Goal: Transaction & Acquisition: Download file/media

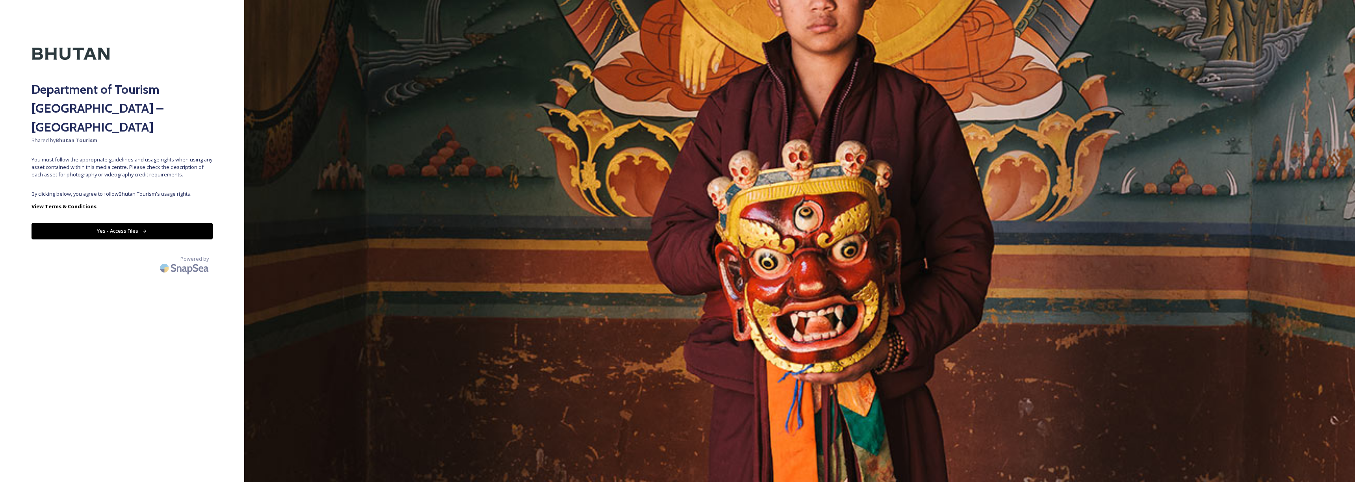
click at [135, 223] on button "Yes - Access Files" at bounding box center [122, 231] width 181 height 16
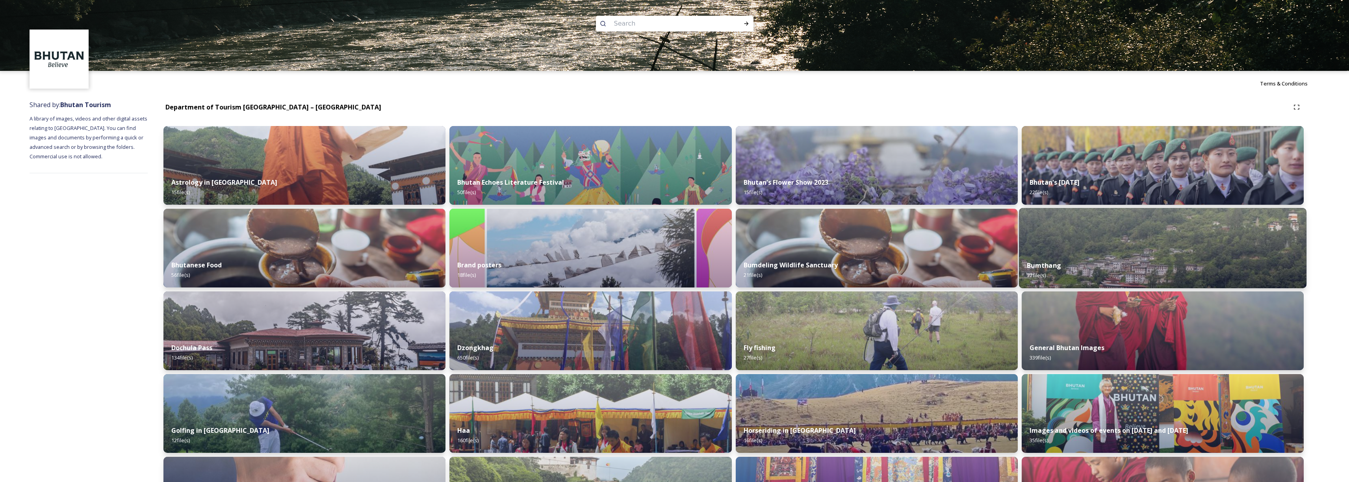
click at [1117, 258] on div "Bumthang 77 file(s)" at bounding box center [1163, 271] width 288 height 36
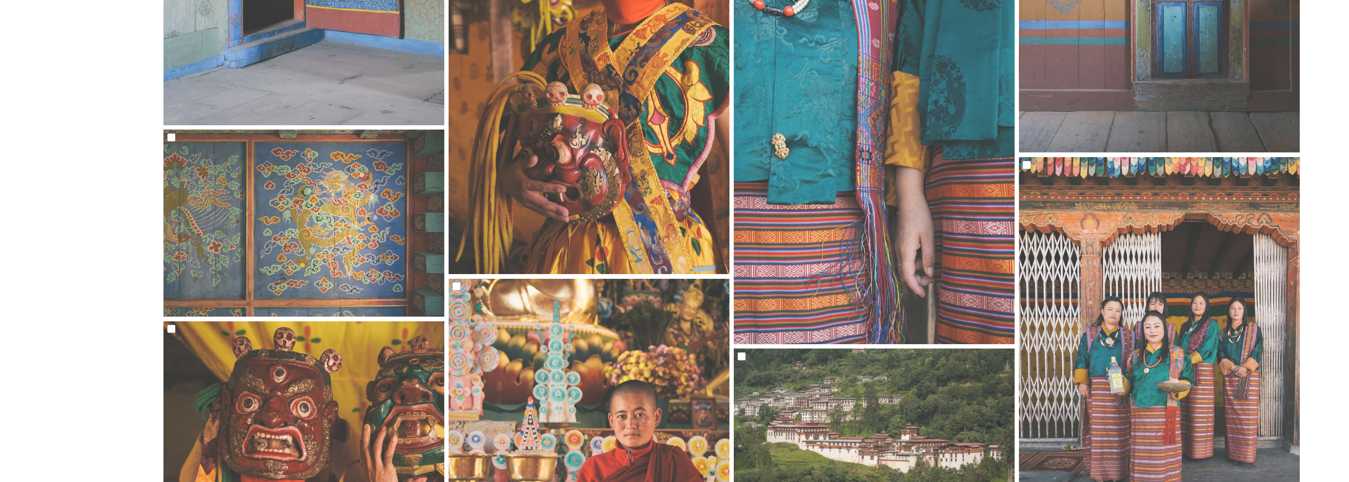
scroll to position [4946, 0]
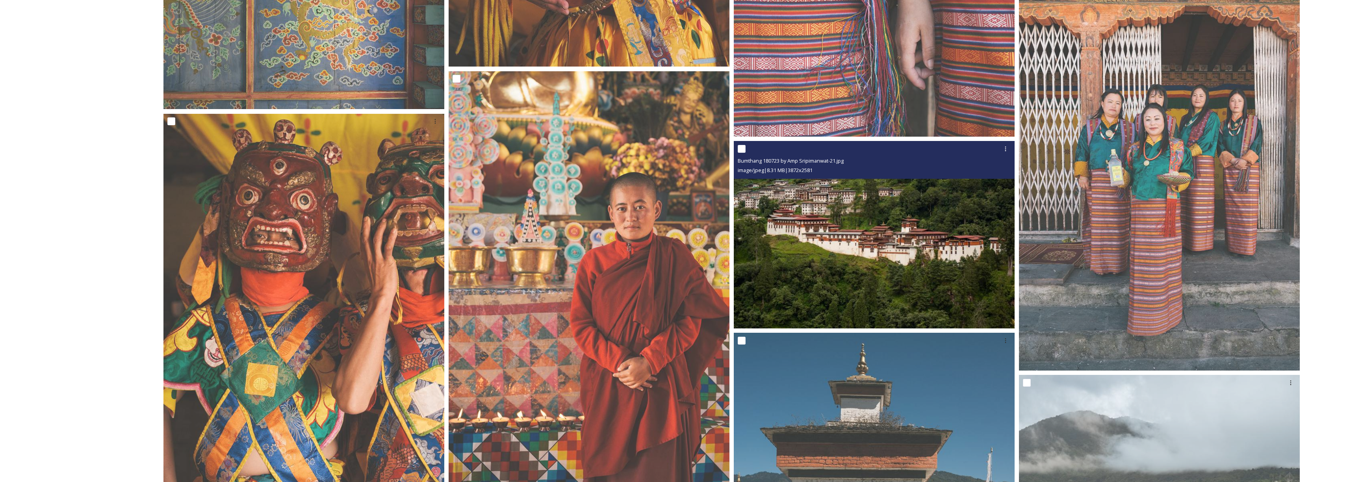
click at [867, 247] on img at bounding box center [874, 235] width 281 height 188
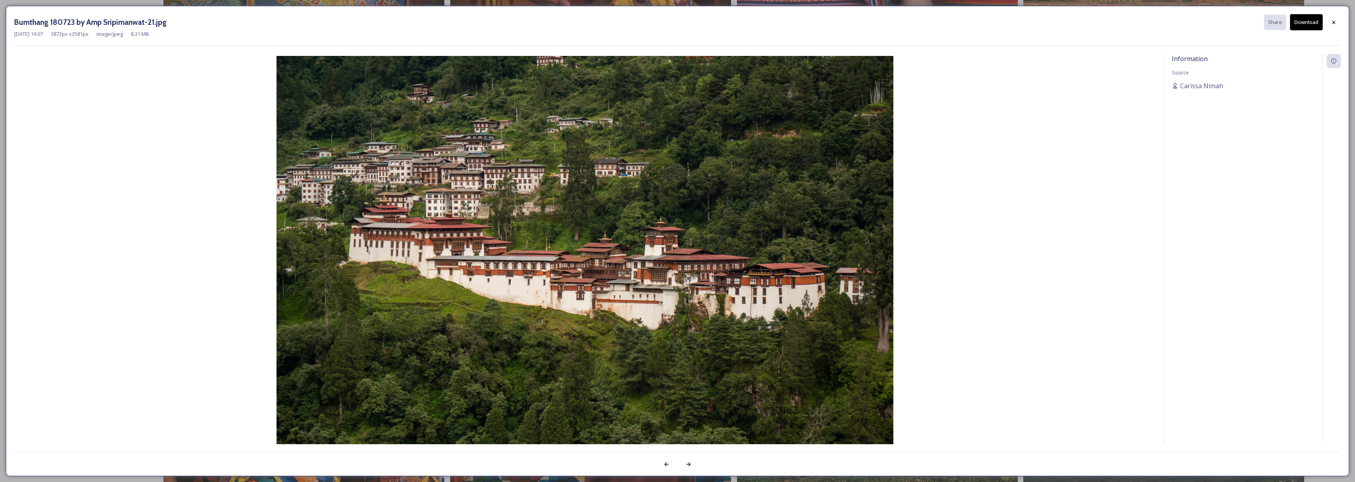
click at [1314, 26] on button "Download" at bounding box center [1306, 22] width 33 height 16
click at [1340, 23] on div at bounding box center [1334, 22] width 14 height 14
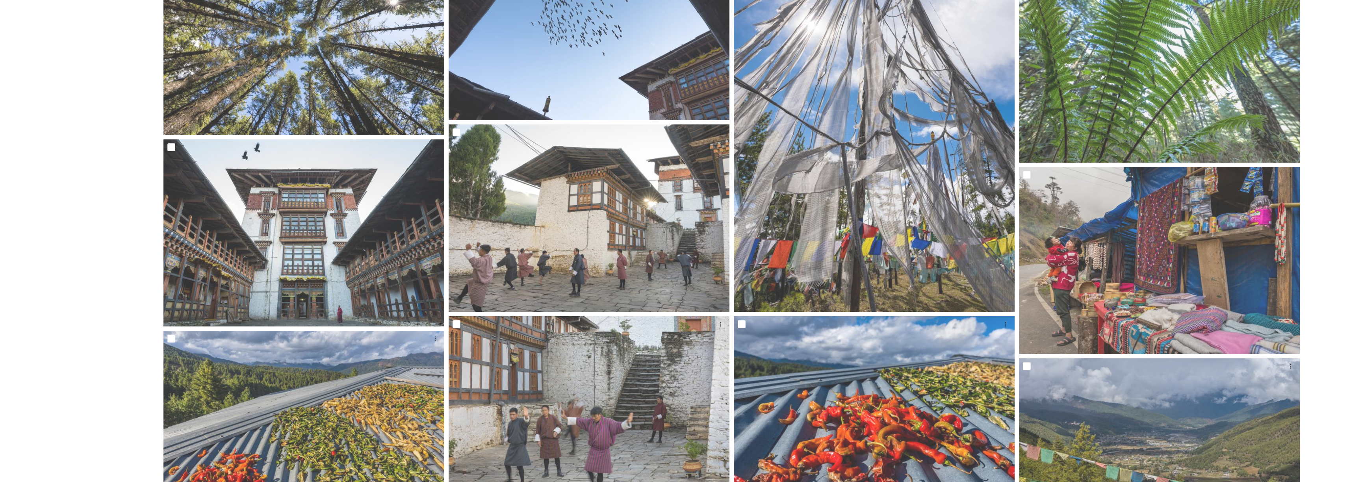
scroll to position [2778, 0]
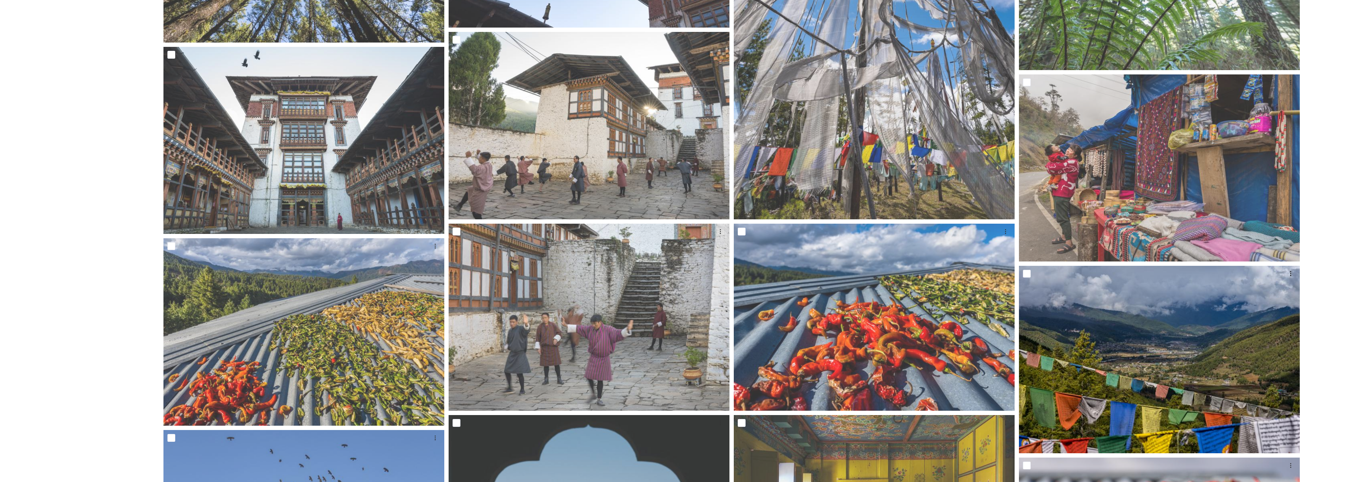
click at [1200, 417] on img at bounding box center [1159, 360] width 281 height 188
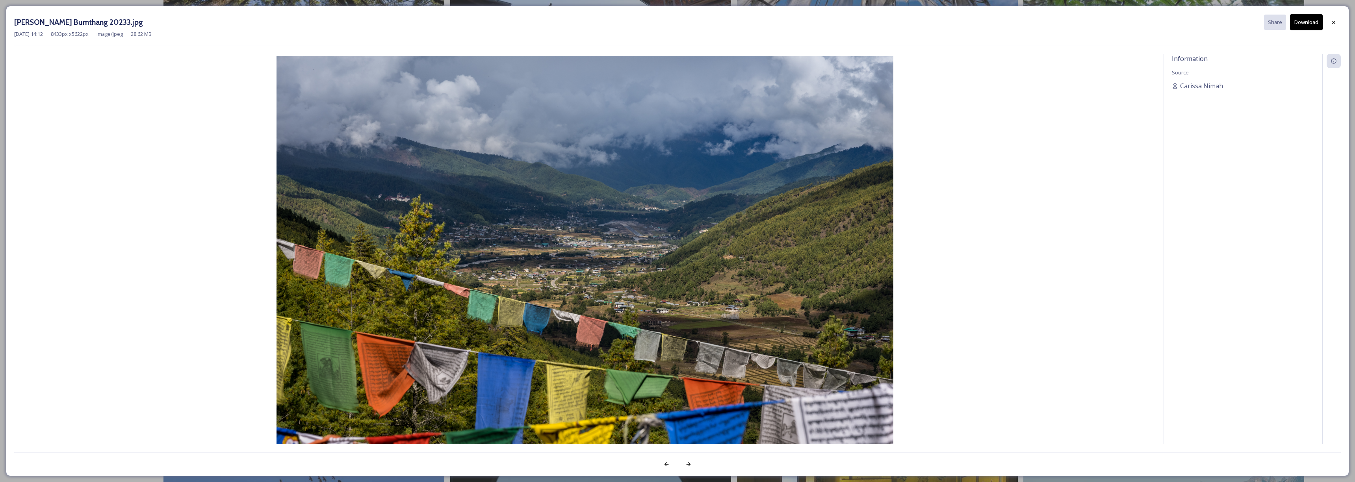
click at [226, 215] on img at bounding box center [585, 261] width 1142 height 411
click at [1336, 25] on icon at bounding box center [1334, 22] width 6 height 6
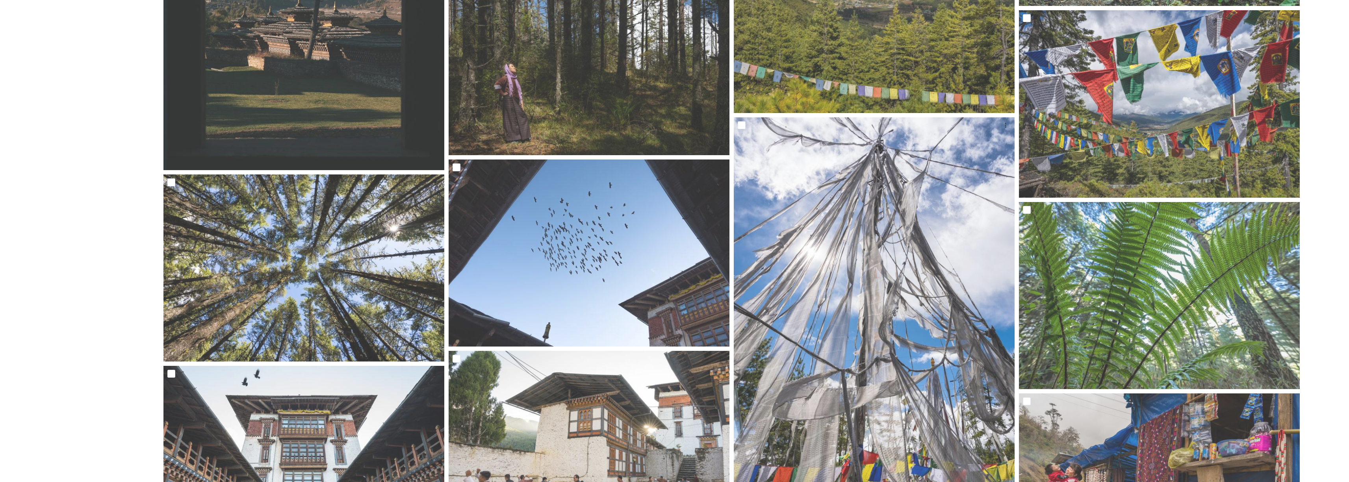
scroll to position [2418, 0]
